Goal: Task Accomplishment & Management: Use online tool/utility

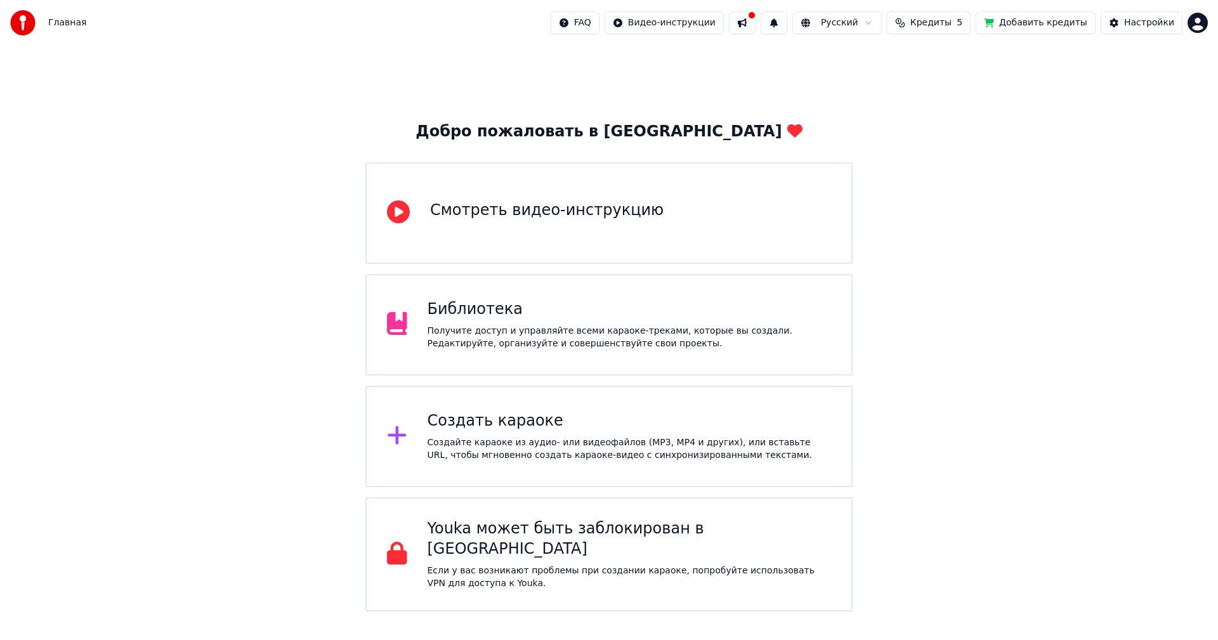
click at [605, 448] on div "Создайте караоке из аудио- или видеофайлов (MP3, MP4 и других), или вставьте UR…" at bounding box center [630, 449] width 404 height 25
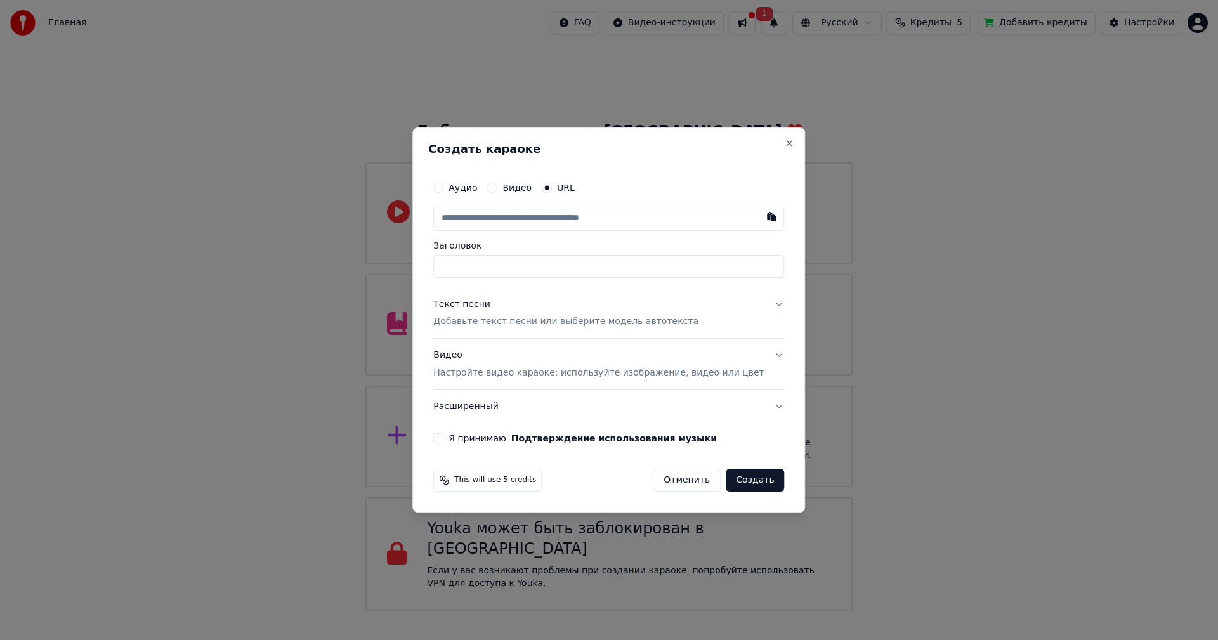
click at [477, 192] on label "Аудио" at bounding box center [463, 187] width 29 height 9
click at [444, 192] on button "Аудио" at bounding box center [438, 188] width 10 height 10
click at [530, 188] on label "Видео" at bounding box center [517, 188] width 29 height 9
click at [498, 188] on button "Видео" at bounding box center [492, 188] width 10 height 10
click at [507, 212] on div "Выбрать файл" at bounding box center [478, 218] width 88 height 23
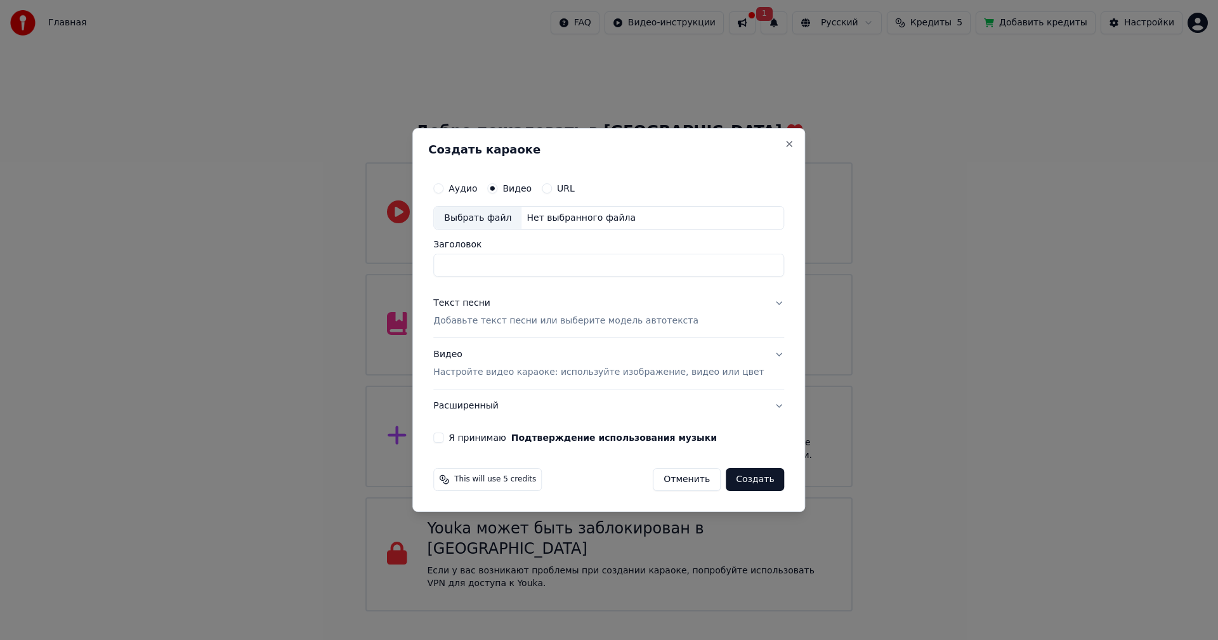
click at [495, 221] on div "Выбрать файл" at bounding box center [478, 218] width 88 height 23
type input "**********"
click at [739, 309] on button "Текст песни Добавьте текст песни или выберите модель автотекста" at bounding box center [608, 312] width 351 height 51
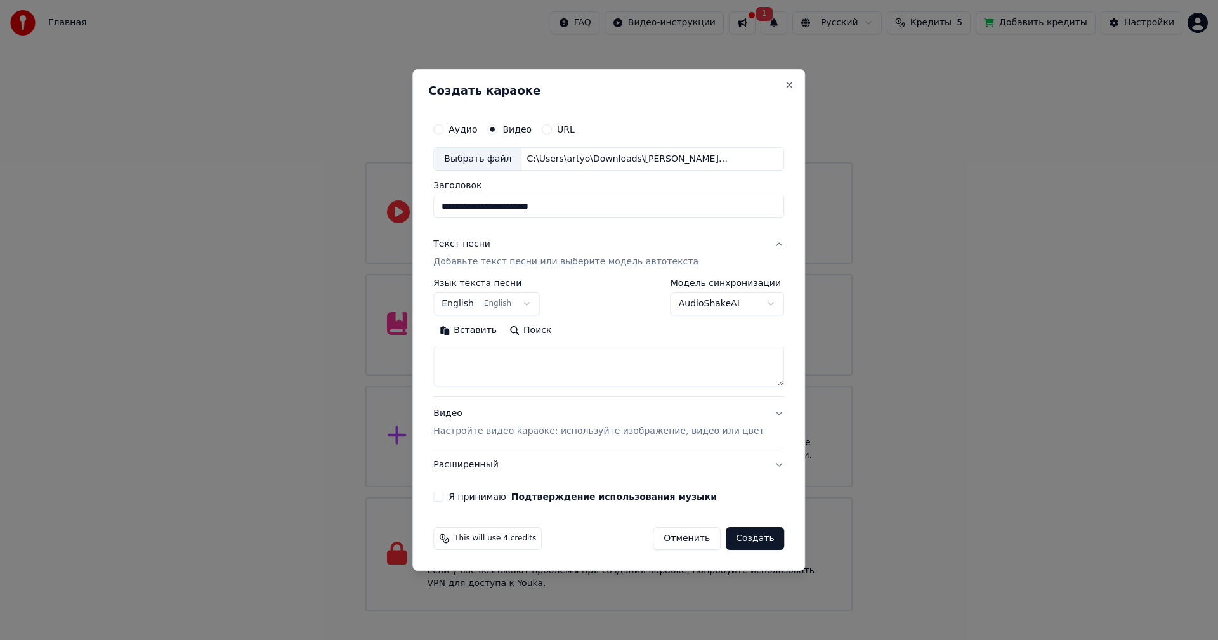
click at [533, 310] on button "English English" at bounding box center [486, 304] width 107 height 23
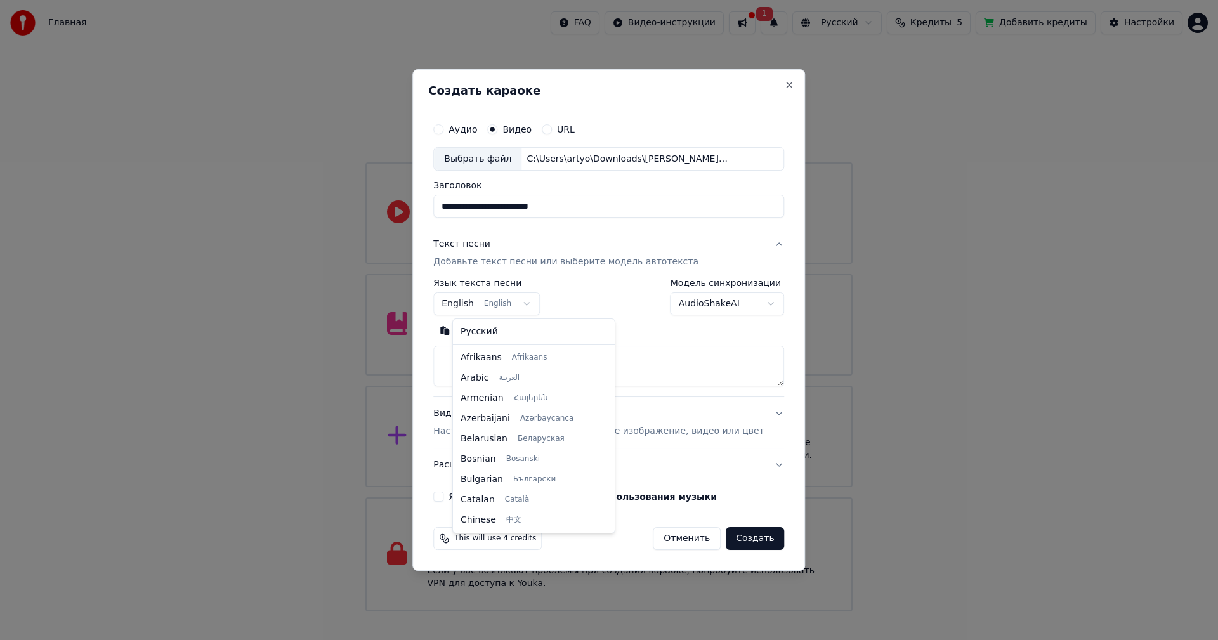
scroll to position [102, 0]
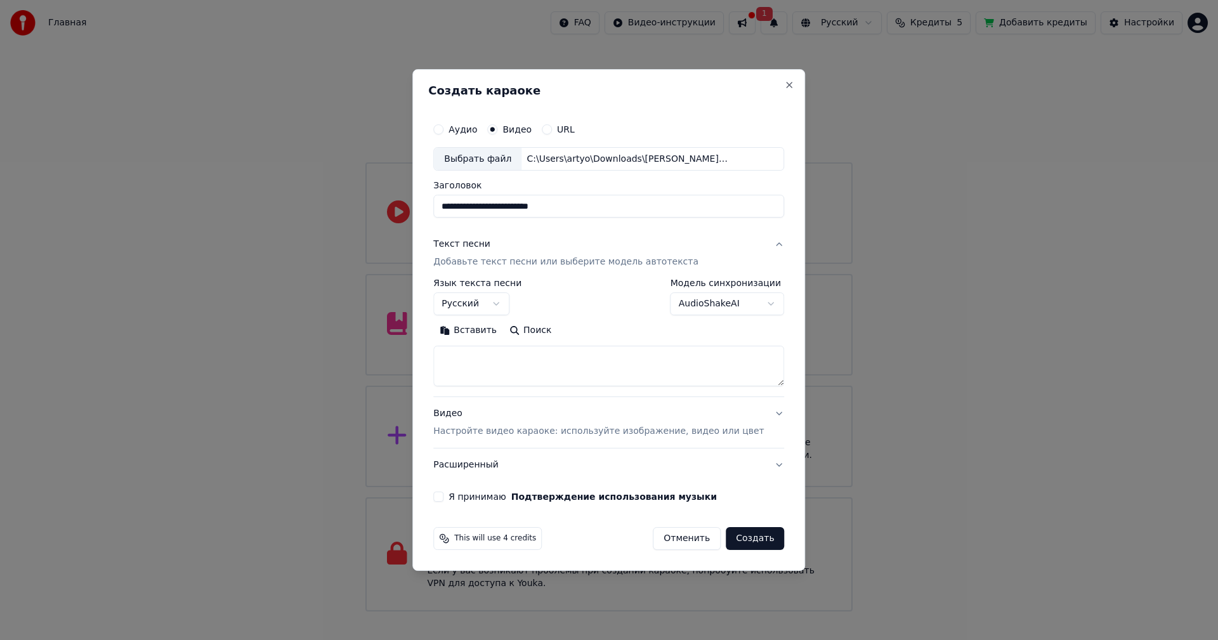
click at [731, 299] on body "Главная FAQ Видео-инструкции 1 Русский Кредиты 5 Добавить кредиты Настройки Доб…" at bounding box center [609, 306] width 1218 height 612
click at [553, 333] on button "Поиск" at bounding box center [530, 331] width 55 height 20
click at [505, 499] on label "Я принимаю Подтверждение использования музыки" at bounding box center [583, 496] width 268 height 9
click at [444, 499] on button "Я принимаю Подтверждение использования музыки" at bounding box center [438, 497] width 10 height 10
click at [739, 535] on button "Создать" at bounding box center [755, 538] width 58 height 23
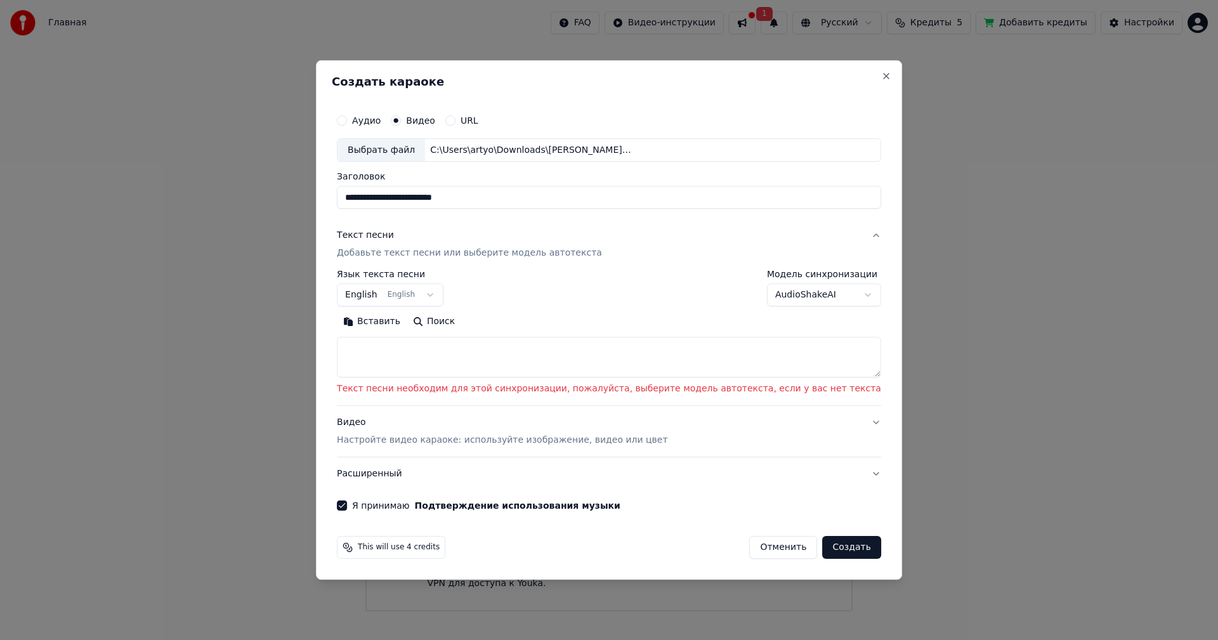
click at [445, 302] on body "Главная FAQ Видео-инструкции 1 Русский Кредиты 5 Добавить кредиты Настройки Доб…" at bounding box center [609, 306] width 1218 height 612
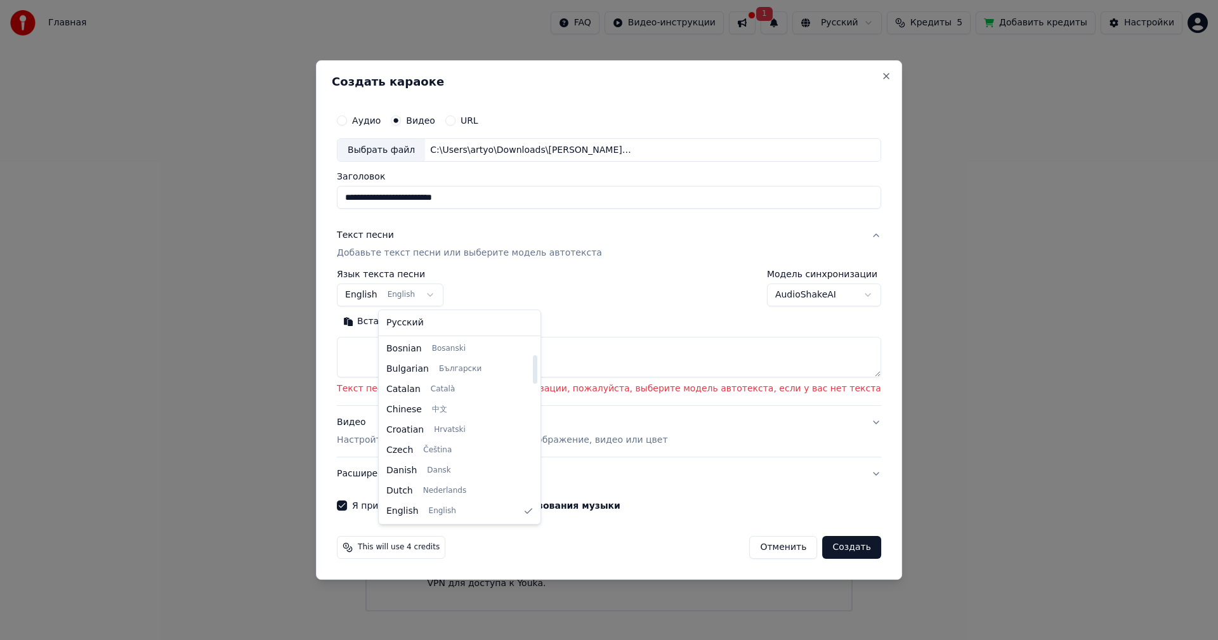
select select "**"
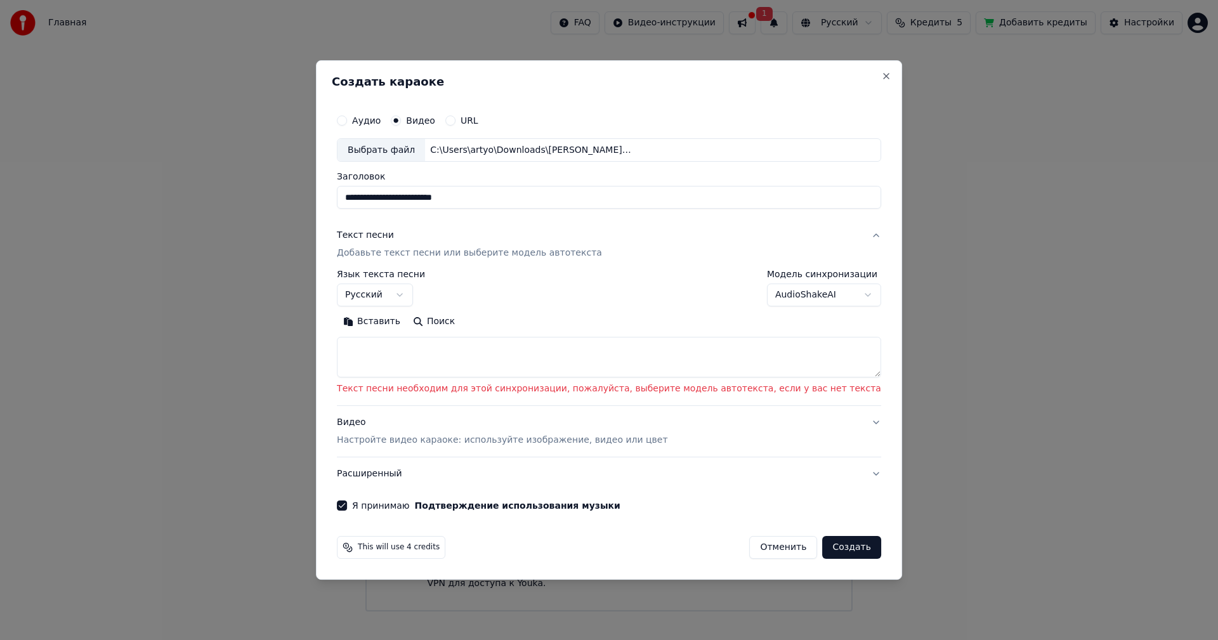
drag, startPoint x: 571, startPoint y: 198, endPoint x: 331, endPoint y: 183, distance: 241.0
click at [331, 183] on body "Главная FAQ Видео-инструкции 1 Русский Кредиты 5 Добавить кредиты Настройки Доб…" at bounding box center [609, 306] width 1218 height 612
click at [503, 355] on textarea at bounding box center [609, 358] width 544 height 41
paste textarea "**********"
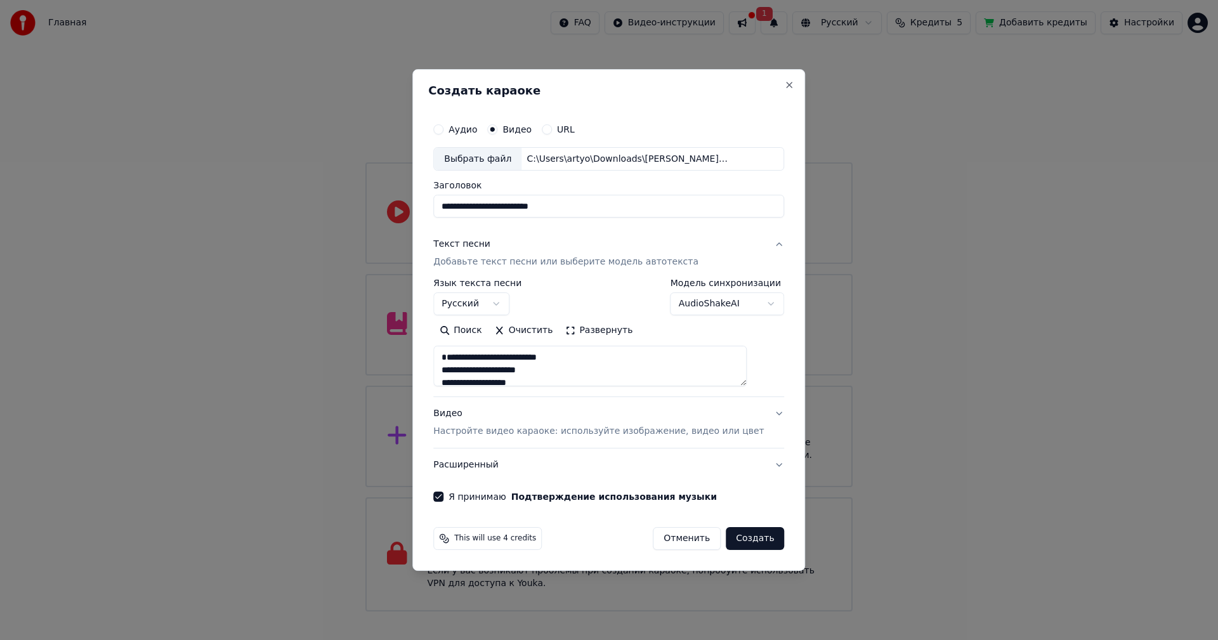
scroll to position [485, 0]
type textarea "**********"
click at [488, 330] on button "Поиск" at bounding box center [460, 331] width 55 height 20
click at [627, 327] on button "Развернуть" at bounding box center [599, 331] width 80 height 20
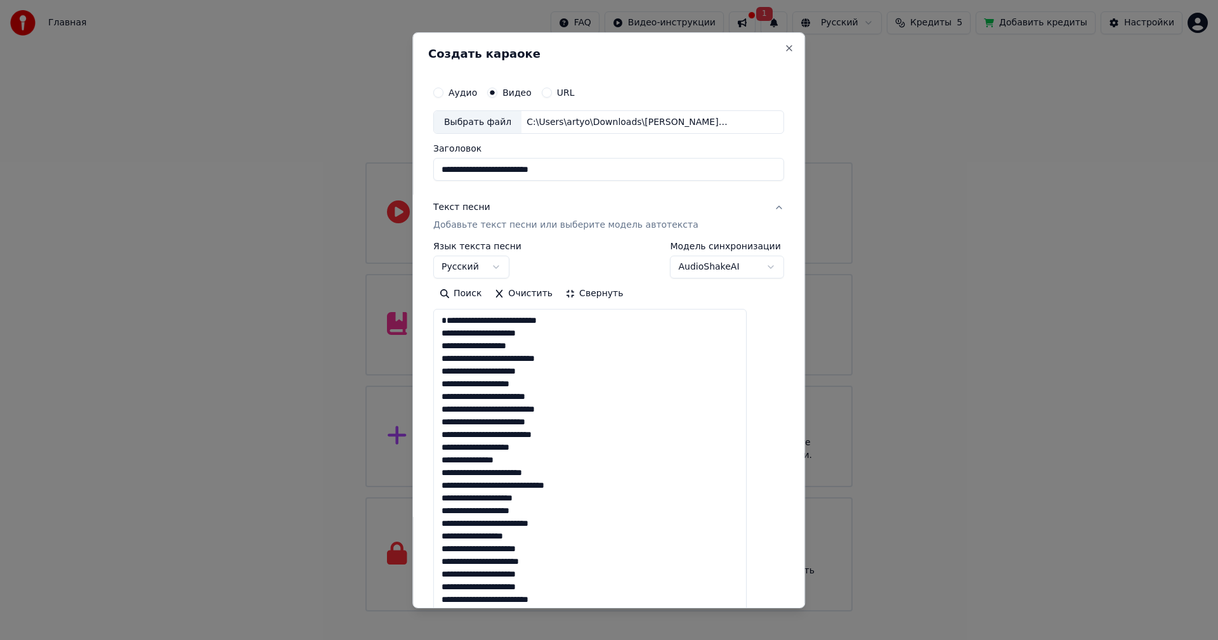
click at [578, 409] on textarea "**********" at bounding box center [589, 574] width 313 height 530
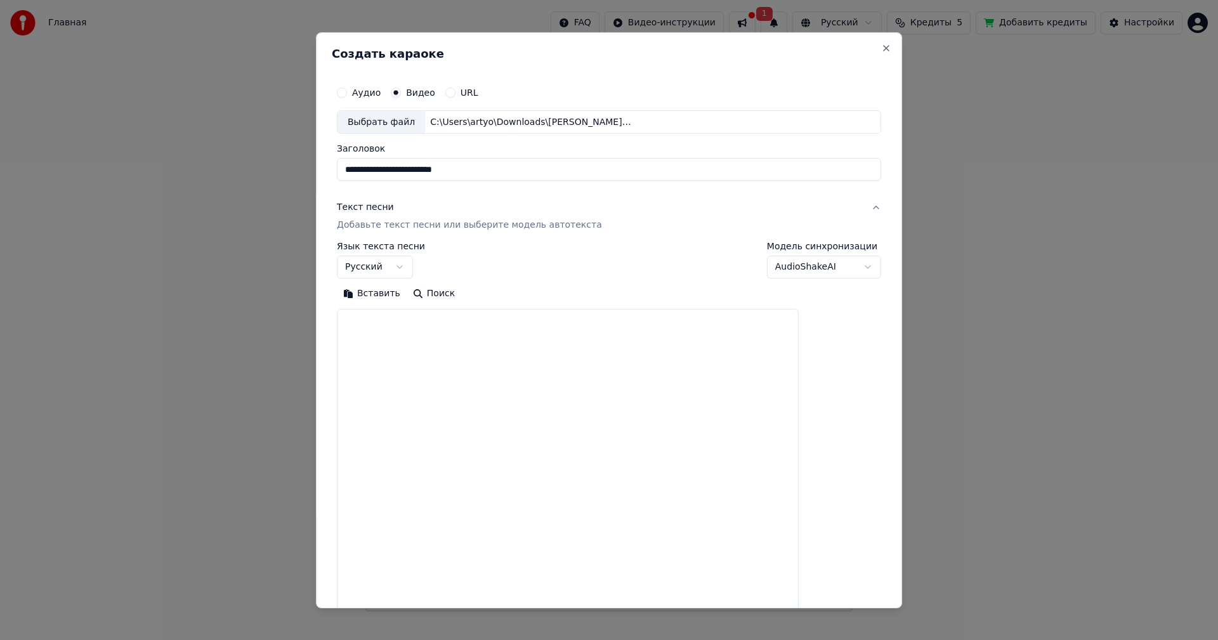
scroll to position [0, 0]
paste textarea "**********"
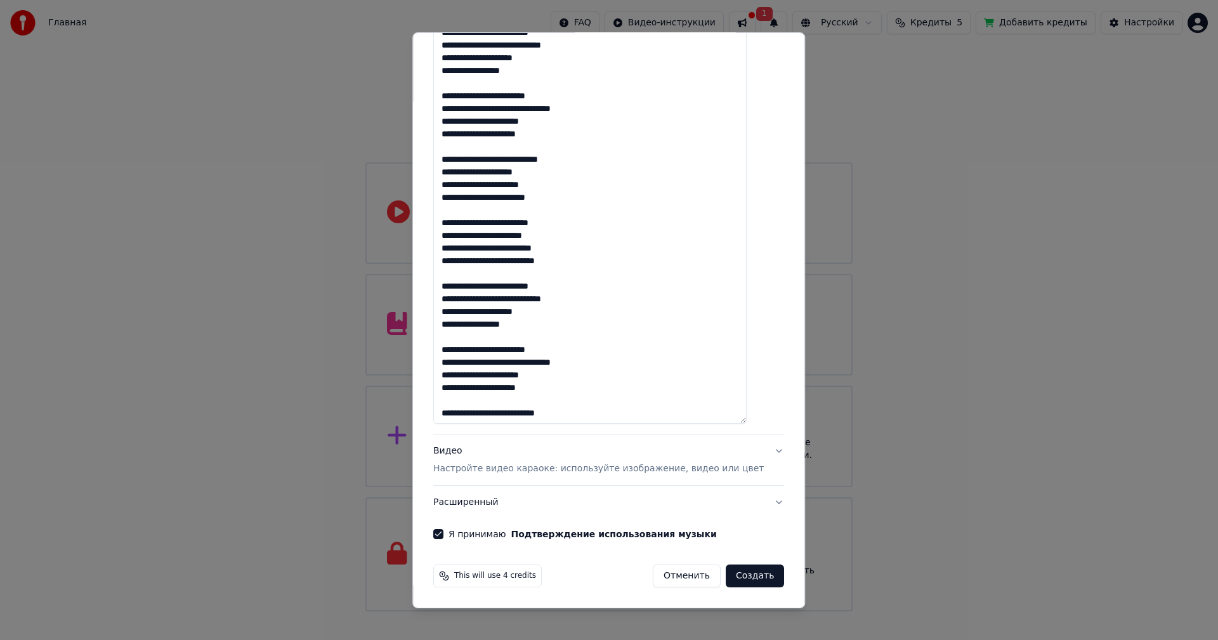
scroll to position [103, 0]
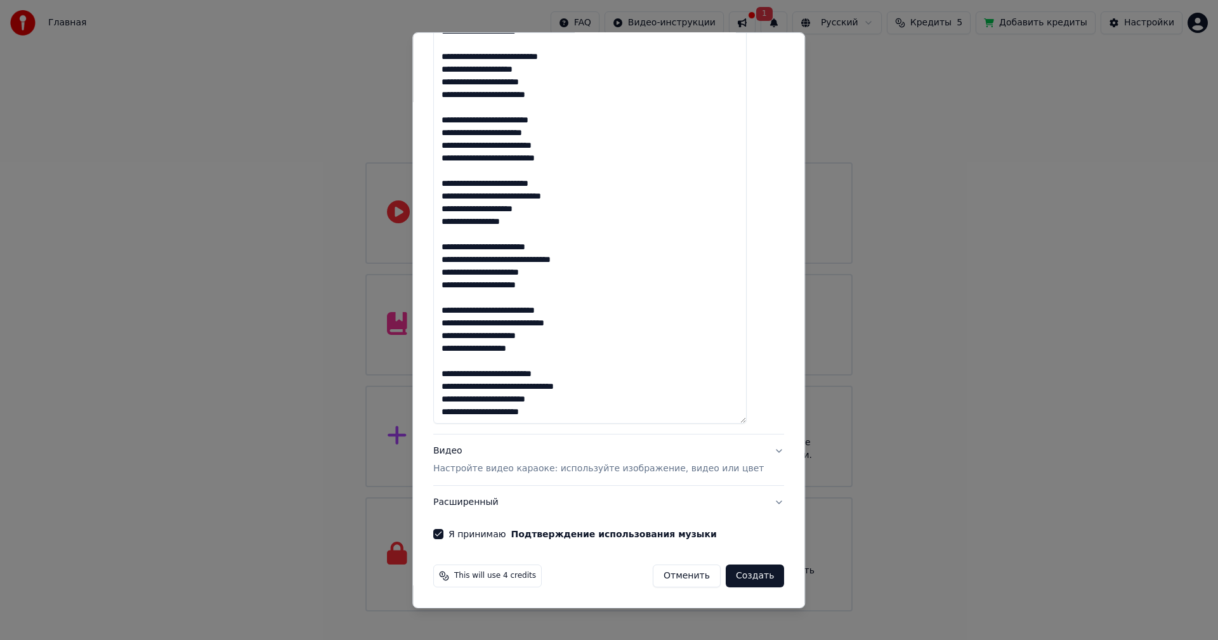
type textarea "**********"
click at [732, 577] on button "Создать" at bounding box center [755, 576] width 58 height 23
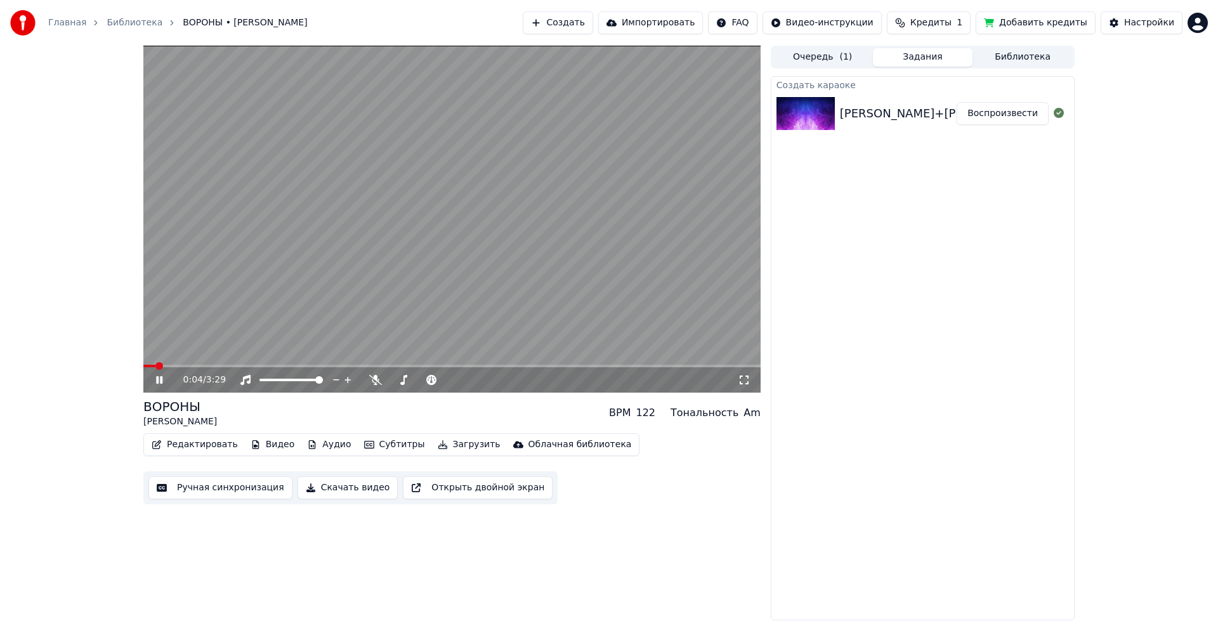
click at [159, 379] on icon at bounding box center [169, 380] width 30 height 10
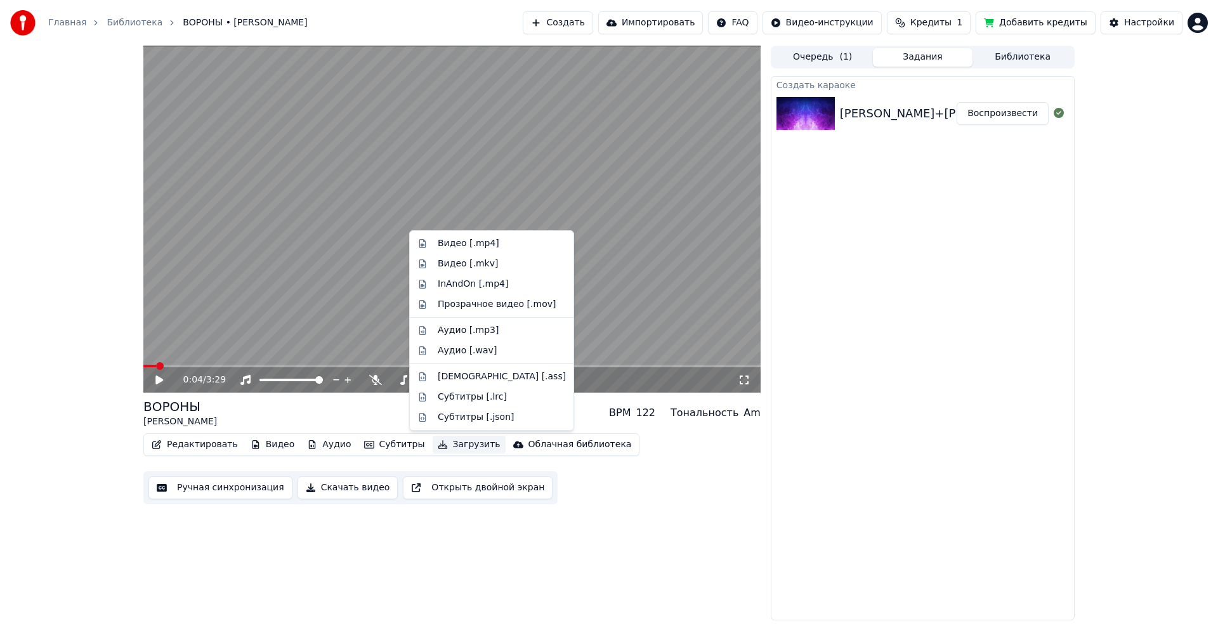
click at [461, 447] on button "Загрузить" at bounding box center [469, 445] width 73 height 18
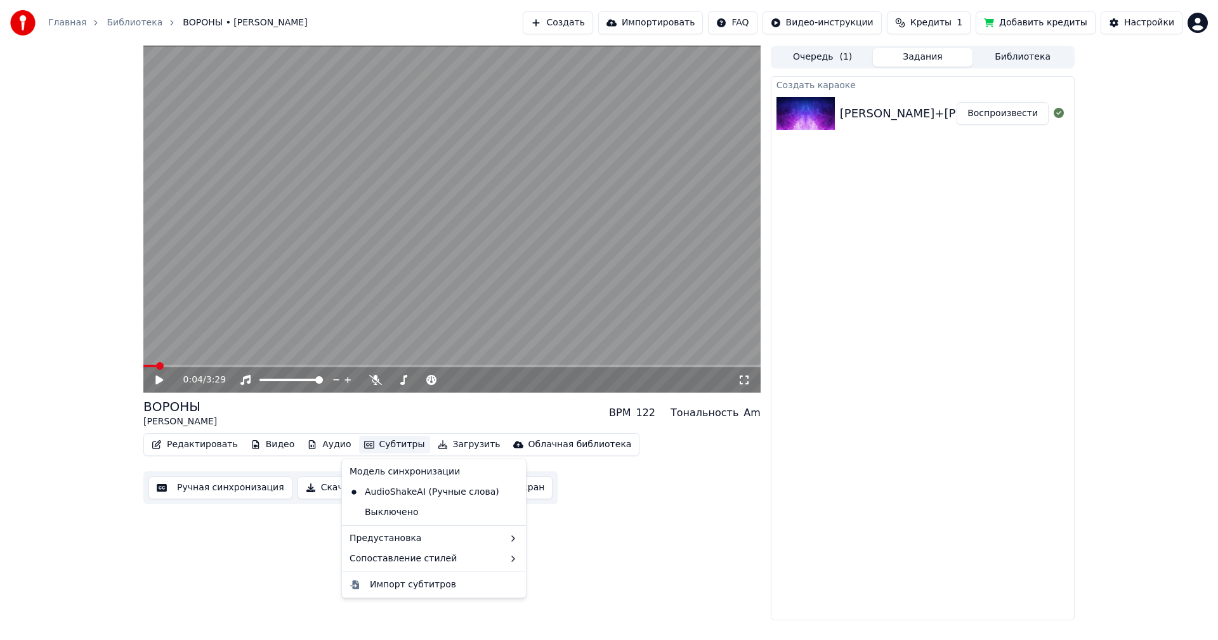
click at [320, 485] on button "Скачать видео" at bounding box center [348, 488] width 101 height 23
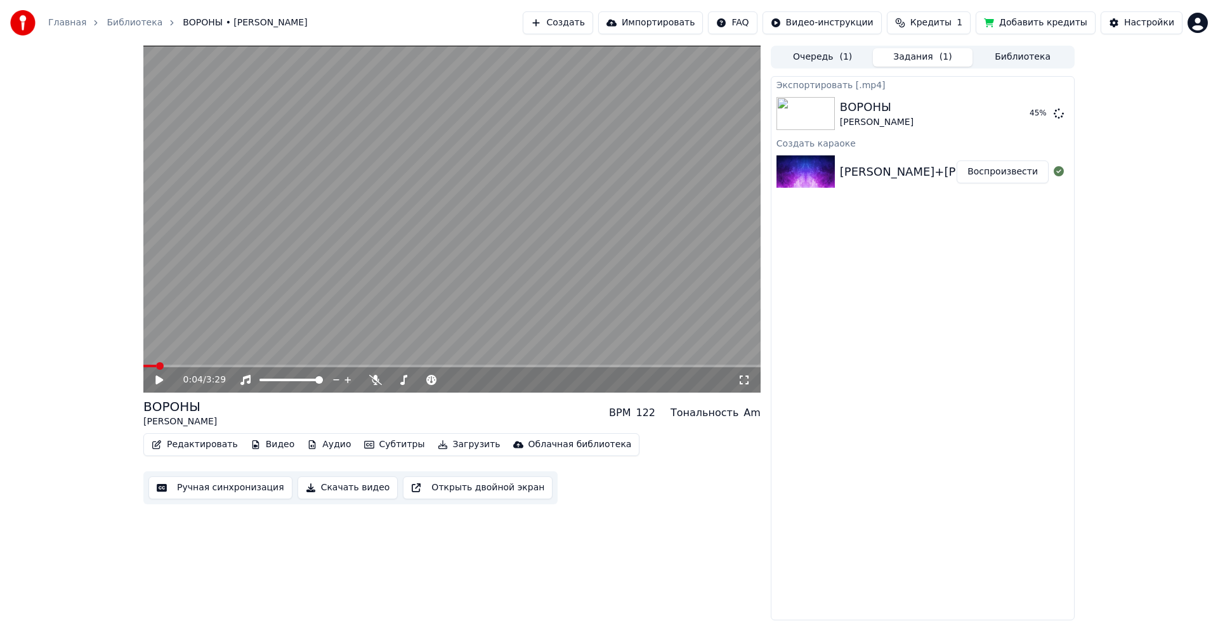
click at [1024, 27] on button "Добавить кредиты" at bounding box center [1036, 22] width 120 height 23
click at [161, 385] on icon at bounding box center [169, 380] width 30 height 10
click at [272, 381] on span at bounding box center [267, 380] width 15 height 3
click at [202, 364] on video at bounding box center [451, 219] width 617 height 347
click at [214, 364] on video at bounding box center [451, 219] width 617 height 347
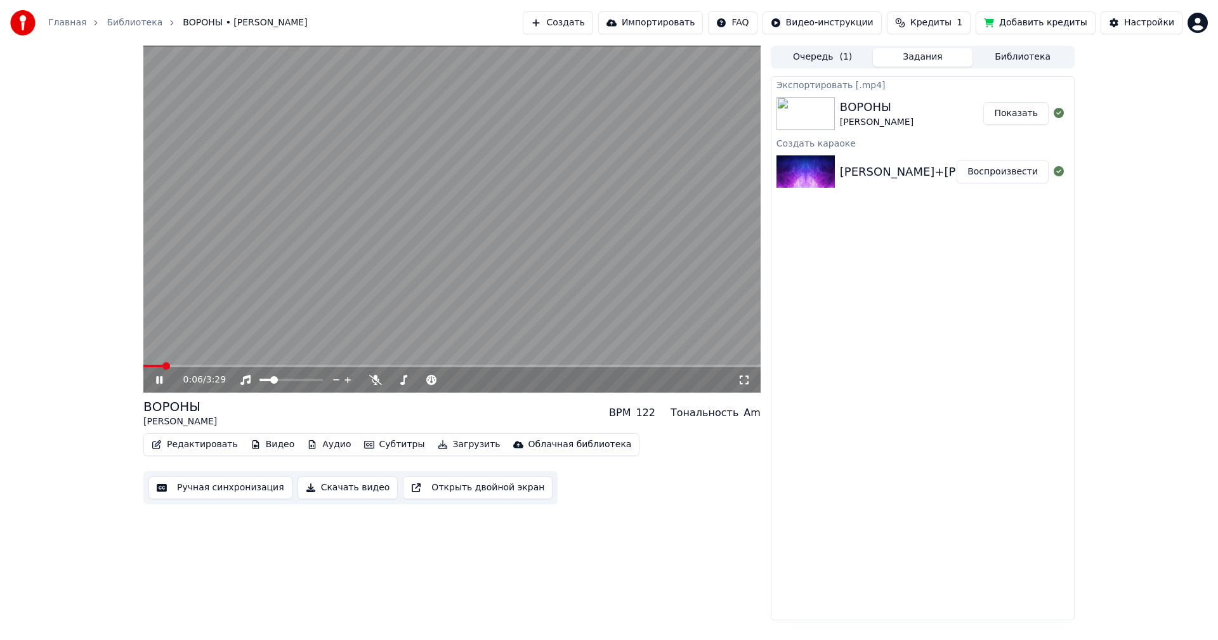
click at [154, 384] on icon at bounding box center [169, 380] width 30 height 10
click at [157, 381] on icon at bounding box center [159, 380] width 8 height 9
click at [399, 379] on span at bounding box center [402, 380] width 8 height 8
click at [239, 364] on video at bounding box center [451, 219] width 617 height 347
click at [200, 366] on span at bounding box center [451, 366] width 617 height 3
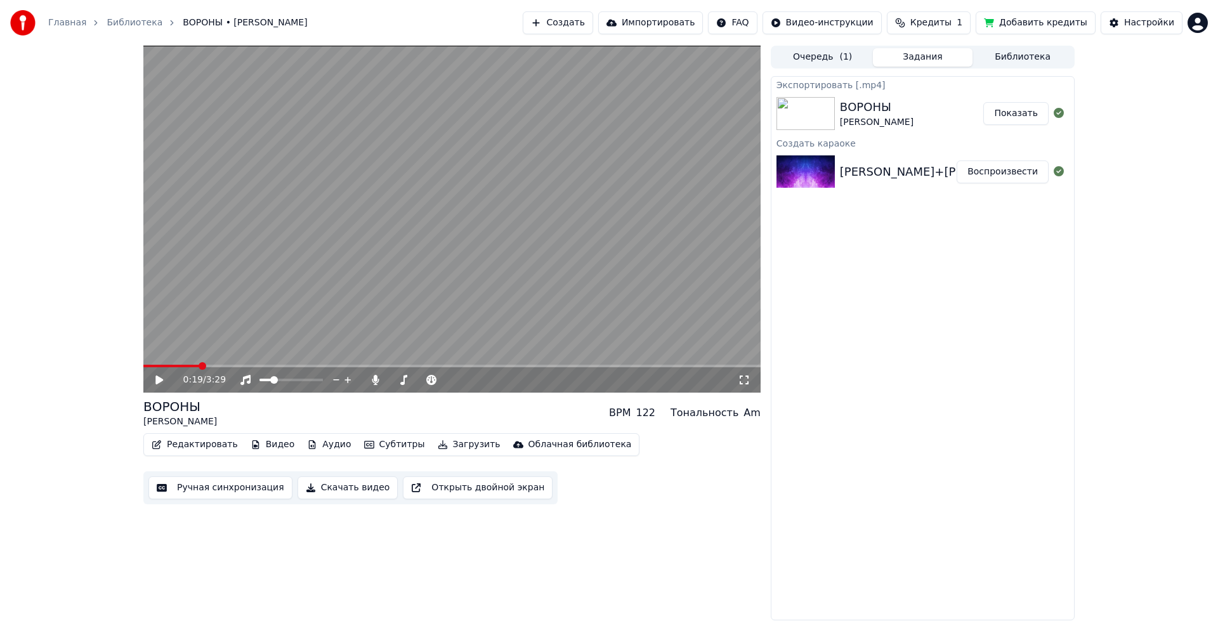
click at [166, 379] on icon at bounding box center [169, 380] width 30 height 10
click at [323, 384] on span at bounding box center [319, 380] width 8 height 8
click at [270, 384] on span at bounding box center [273, 380] width 8 height 8
click at [323, 381] on span at bounding box center [319, 380] width 8 height 8
click at [476, 378] on icon at bounding box center [478, 380] width 12 height 13
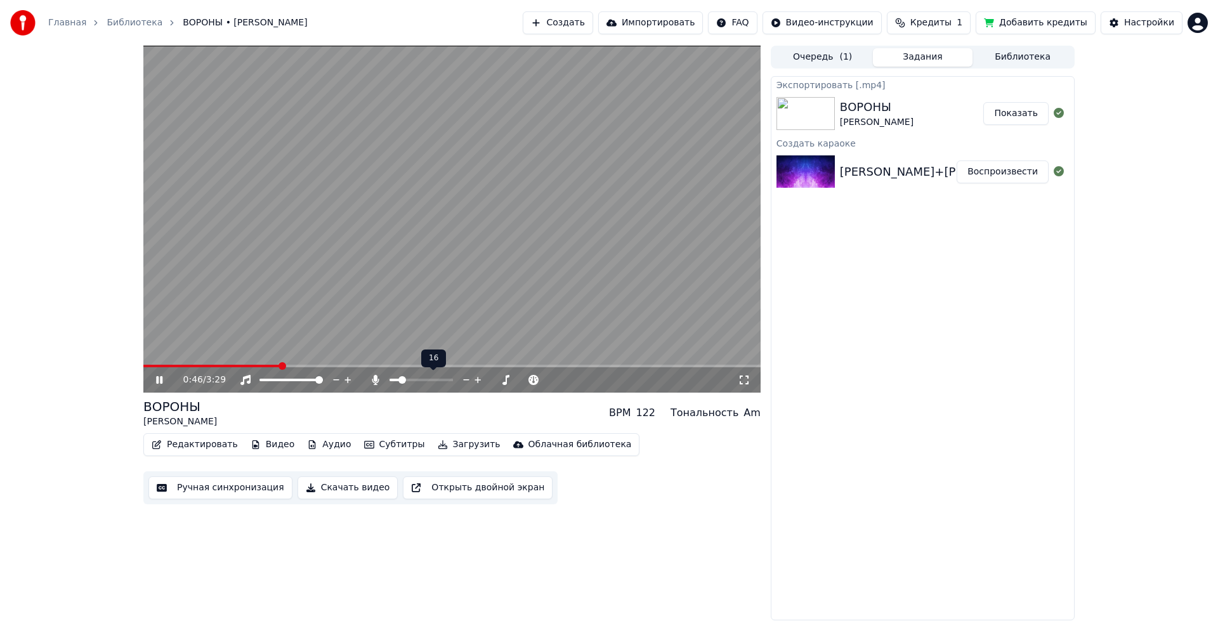
click at [476, 378] on icon at bounding box center [478, 380] width 12 height 13
click at [327, 489] on button "Скачать видео" at bounding box center [348, 488] width 101 height 23
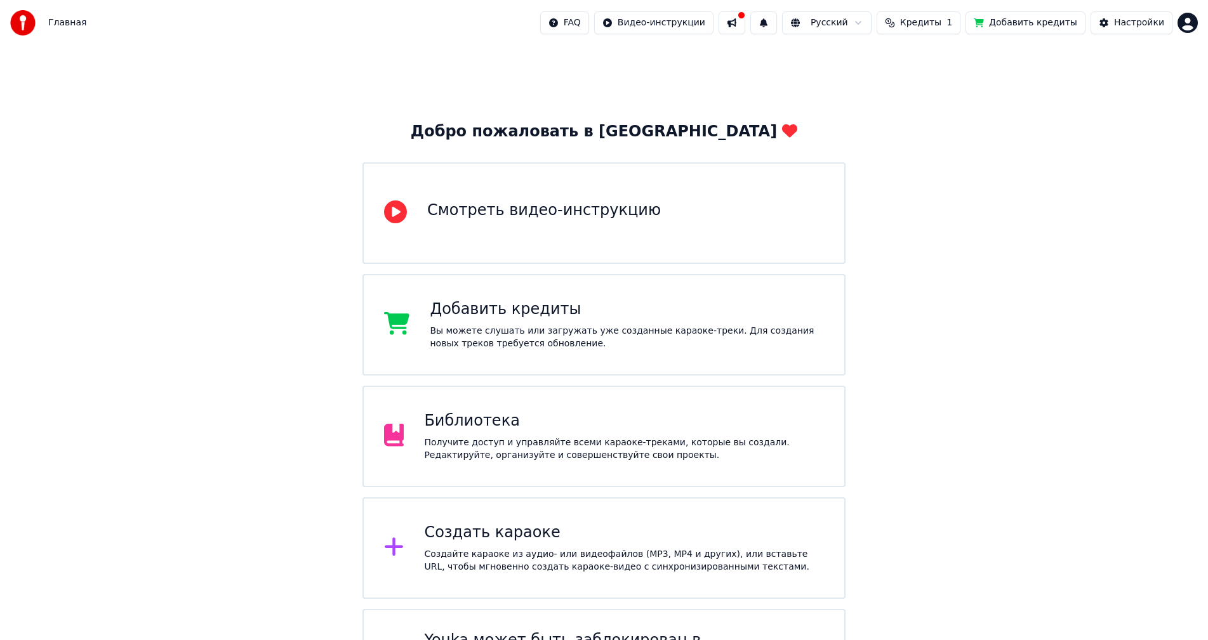
click at [592, 434] on div "Библиотека Получите доступ и управляйте всеми караоке-треками, которые вы созда…" at bounding box center [624, 436] width 400 height 51
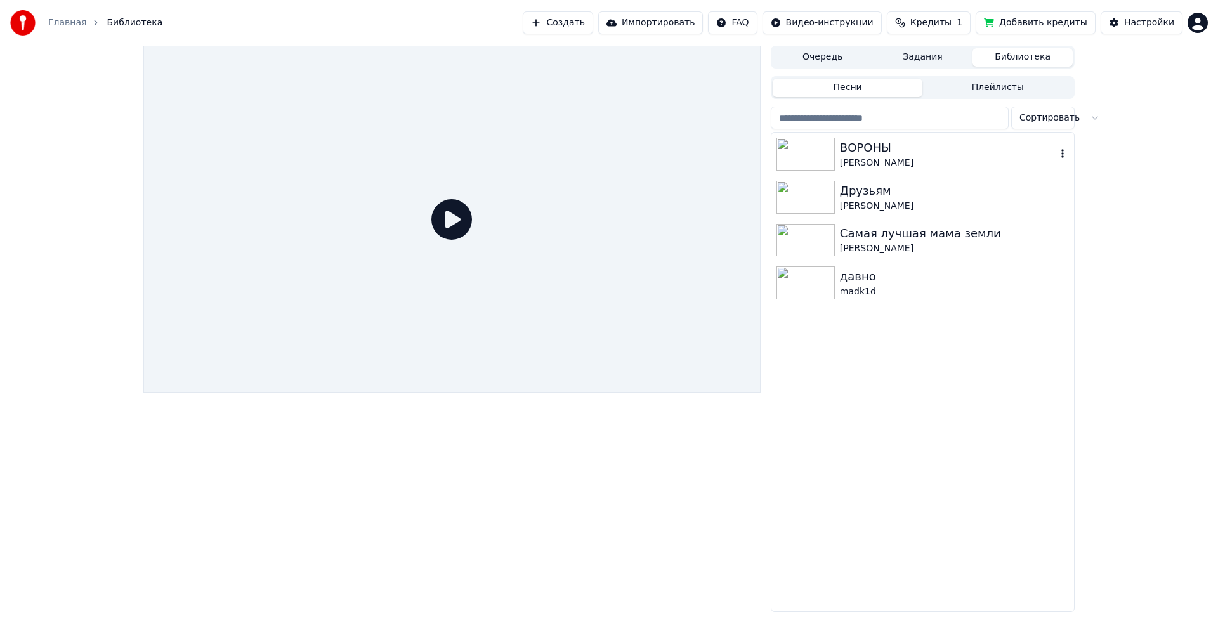
click at [819, 155] on img at bounding box center [806, 154] width 58 height 33
